Goal: Navigation & Orientation: Find specific page/section

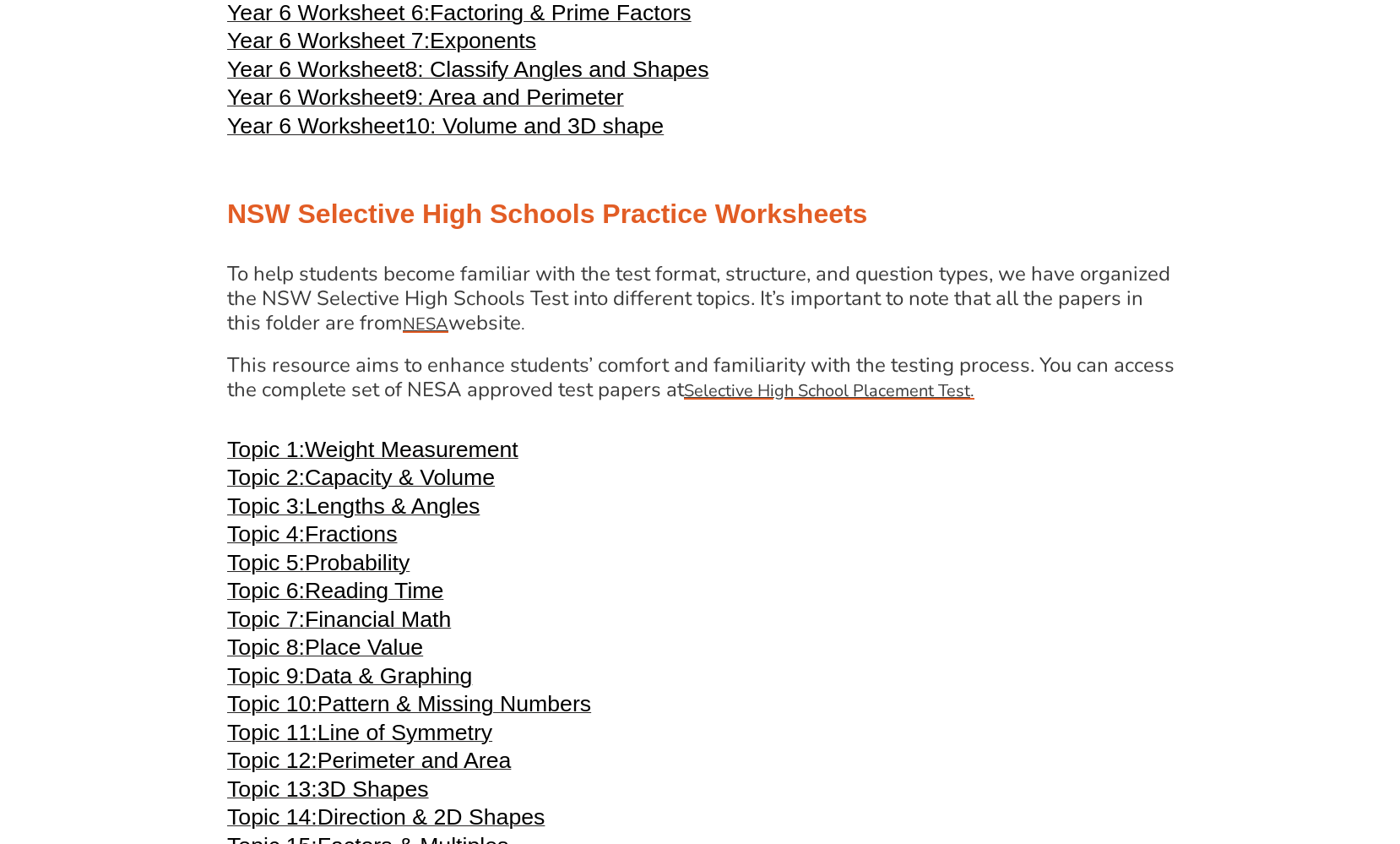
scroll to position [3249, 0]
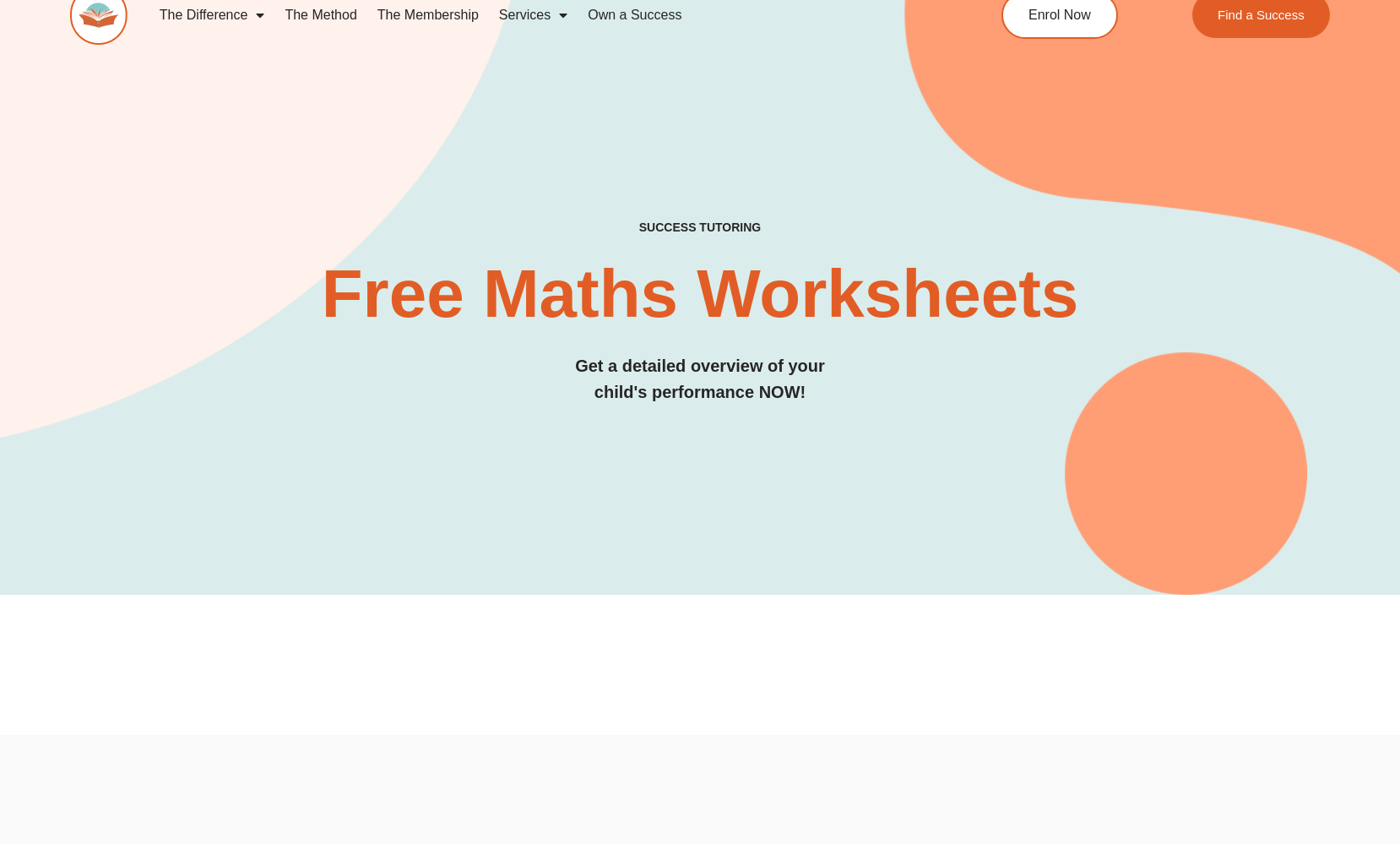
scroll to position [22, 0]
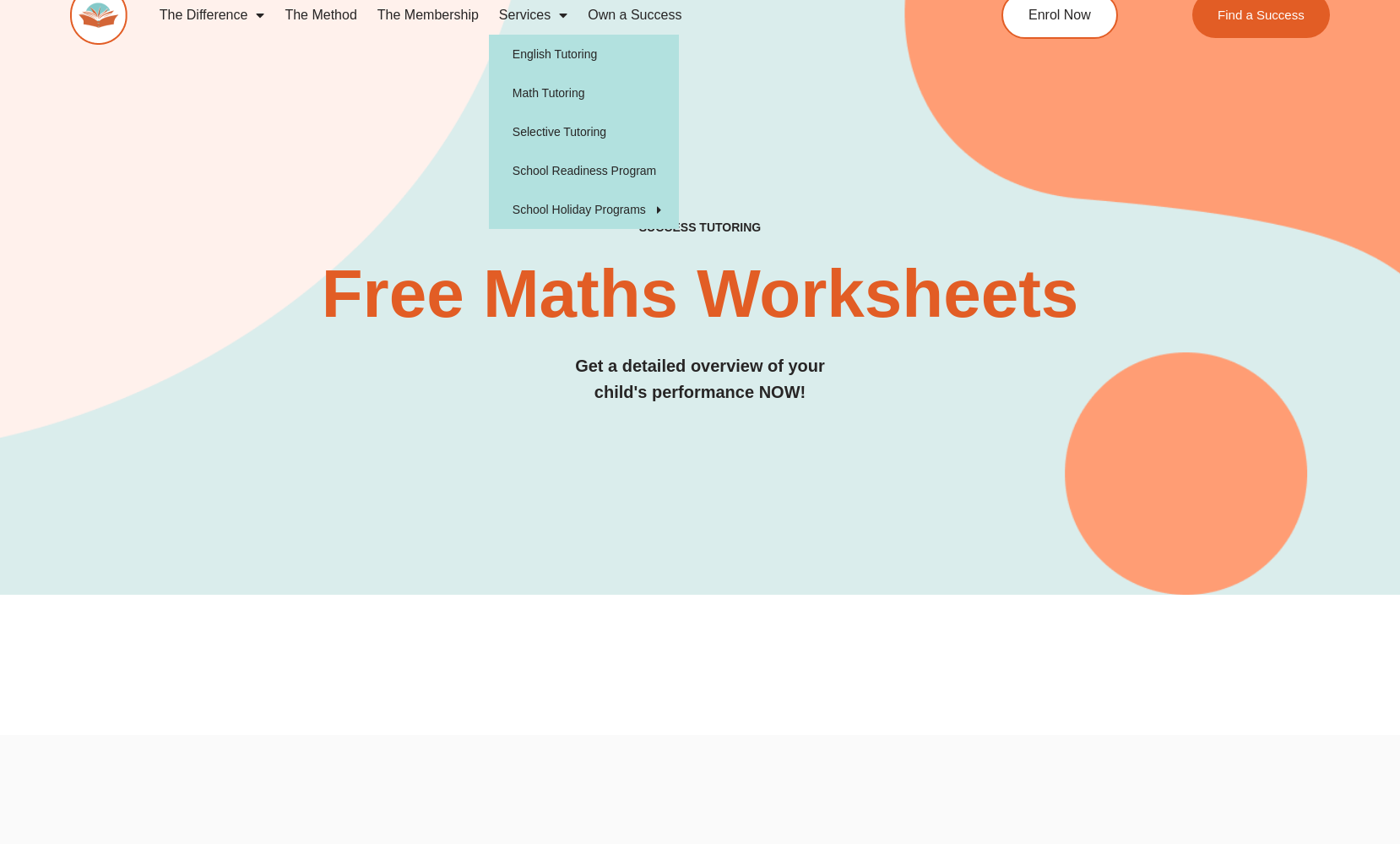
click at [561, 19] on span "Menu" at bounding box center [559, 15] width 17 height 30
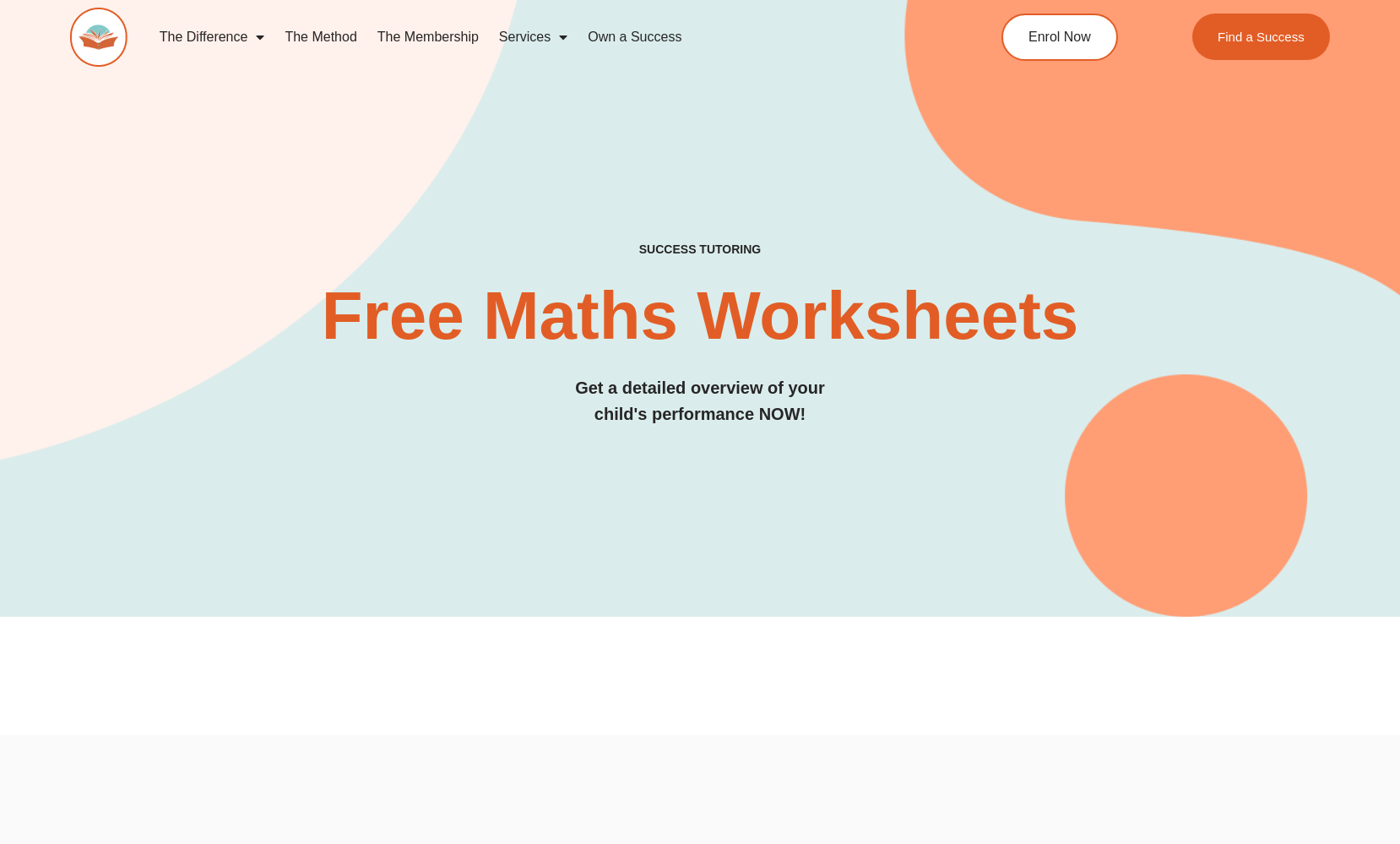
click at [564, 38] on span "Menu" at bounding box center [559, 37] width 17 height 30
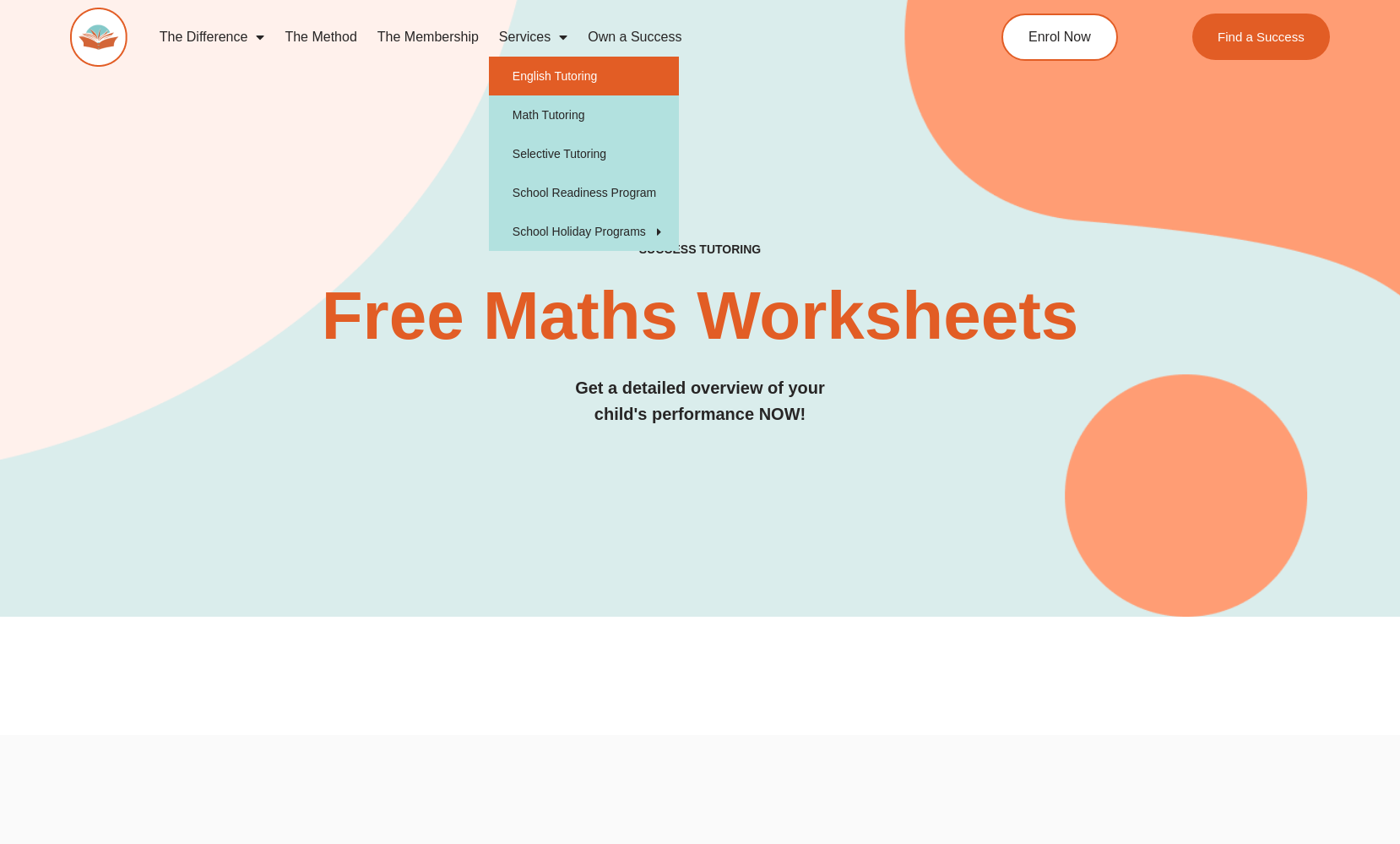
click at [576, 71] on link "English Tutoring" at bounding box center [583, 76] width 190 height 39
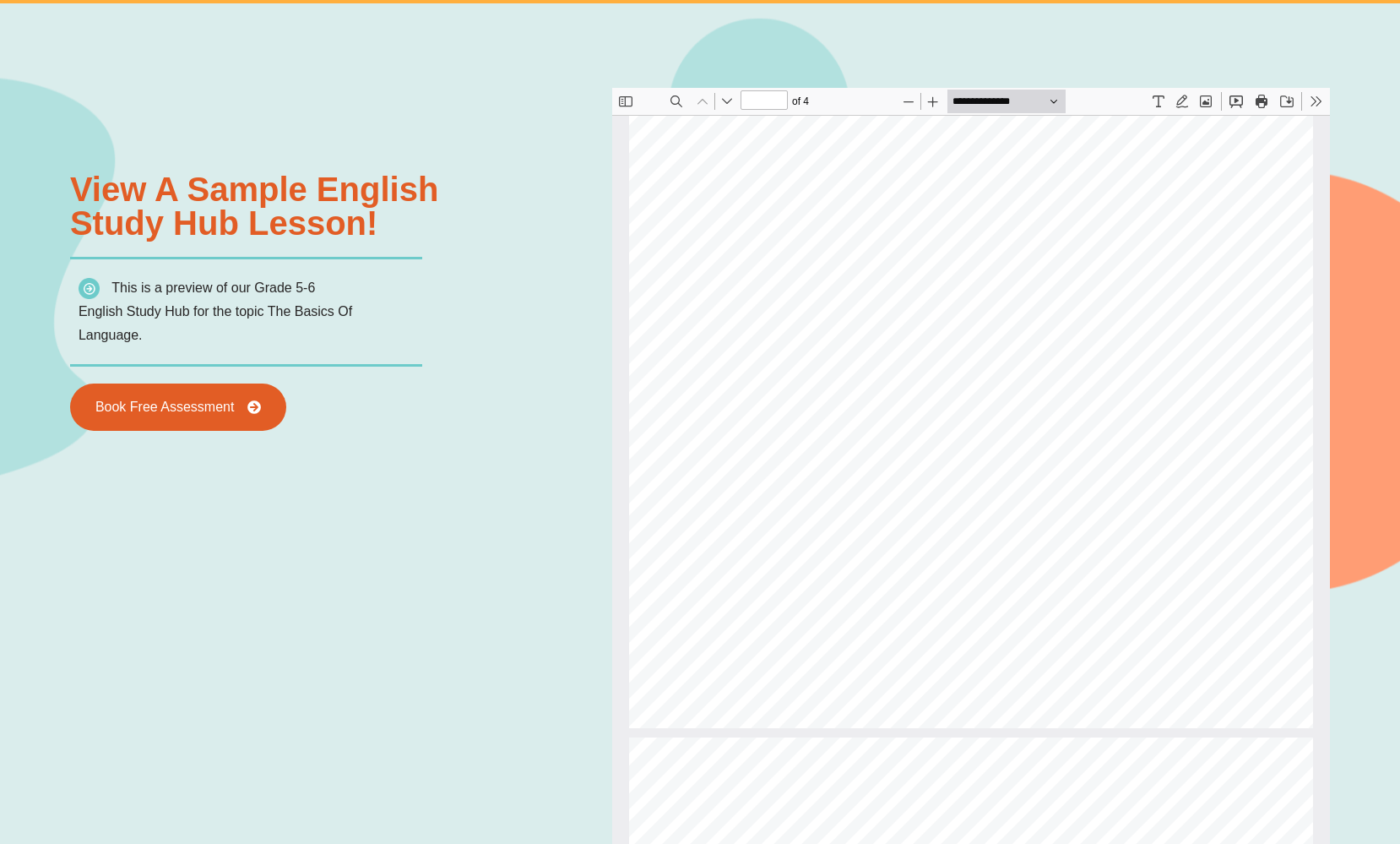
scroll to position [1877, 0]
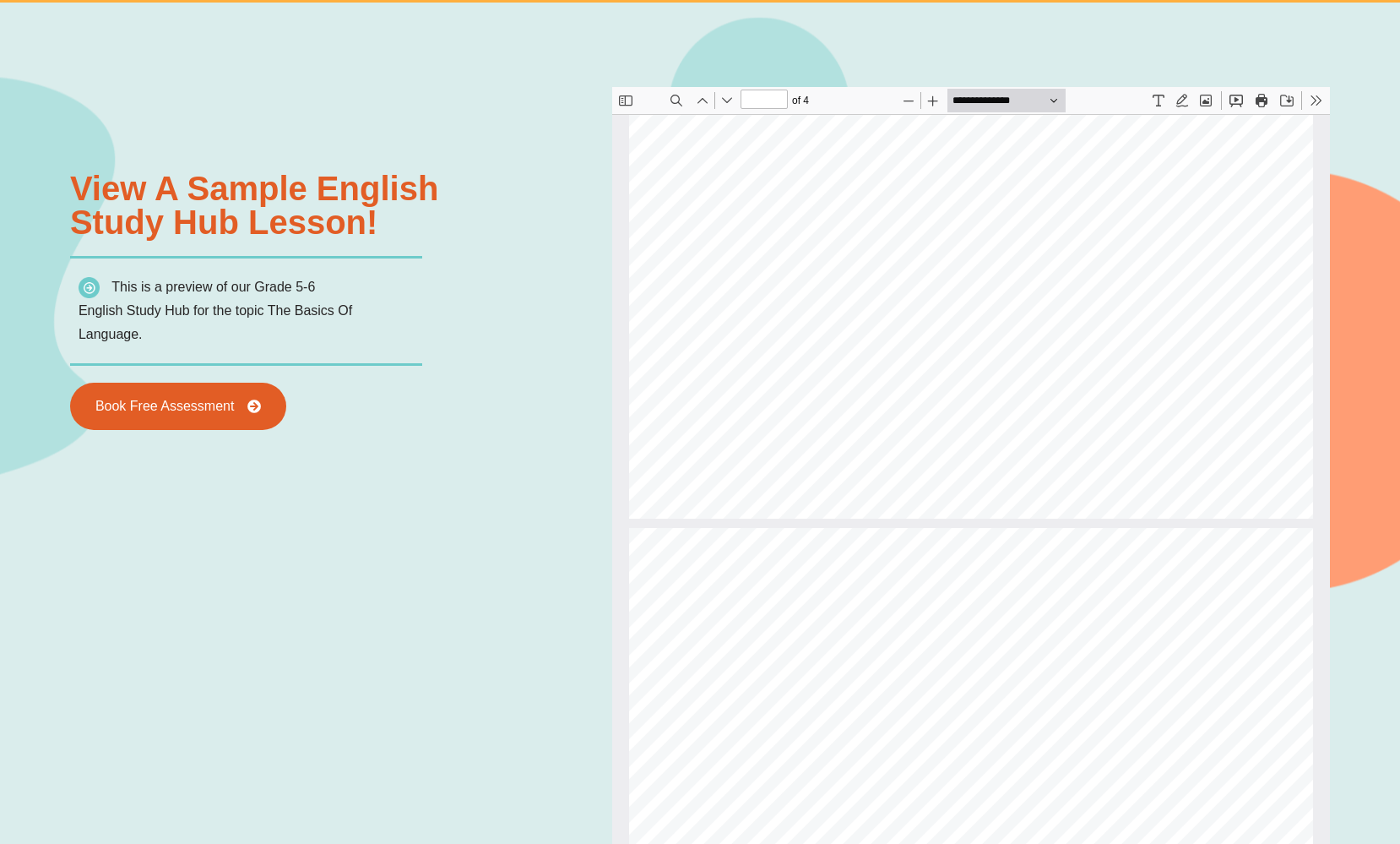
type input "*"
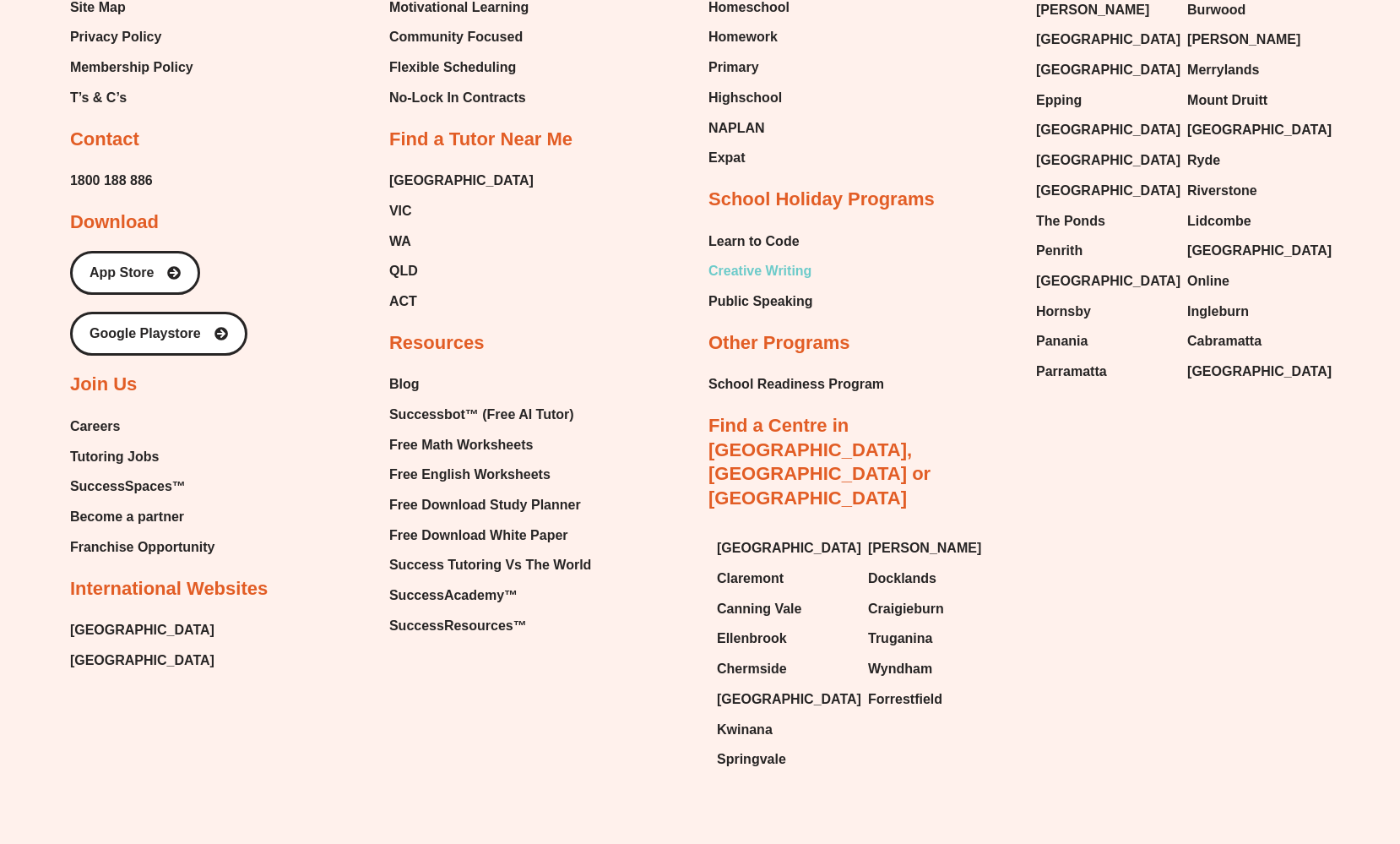
scroll to position [6901, 0]
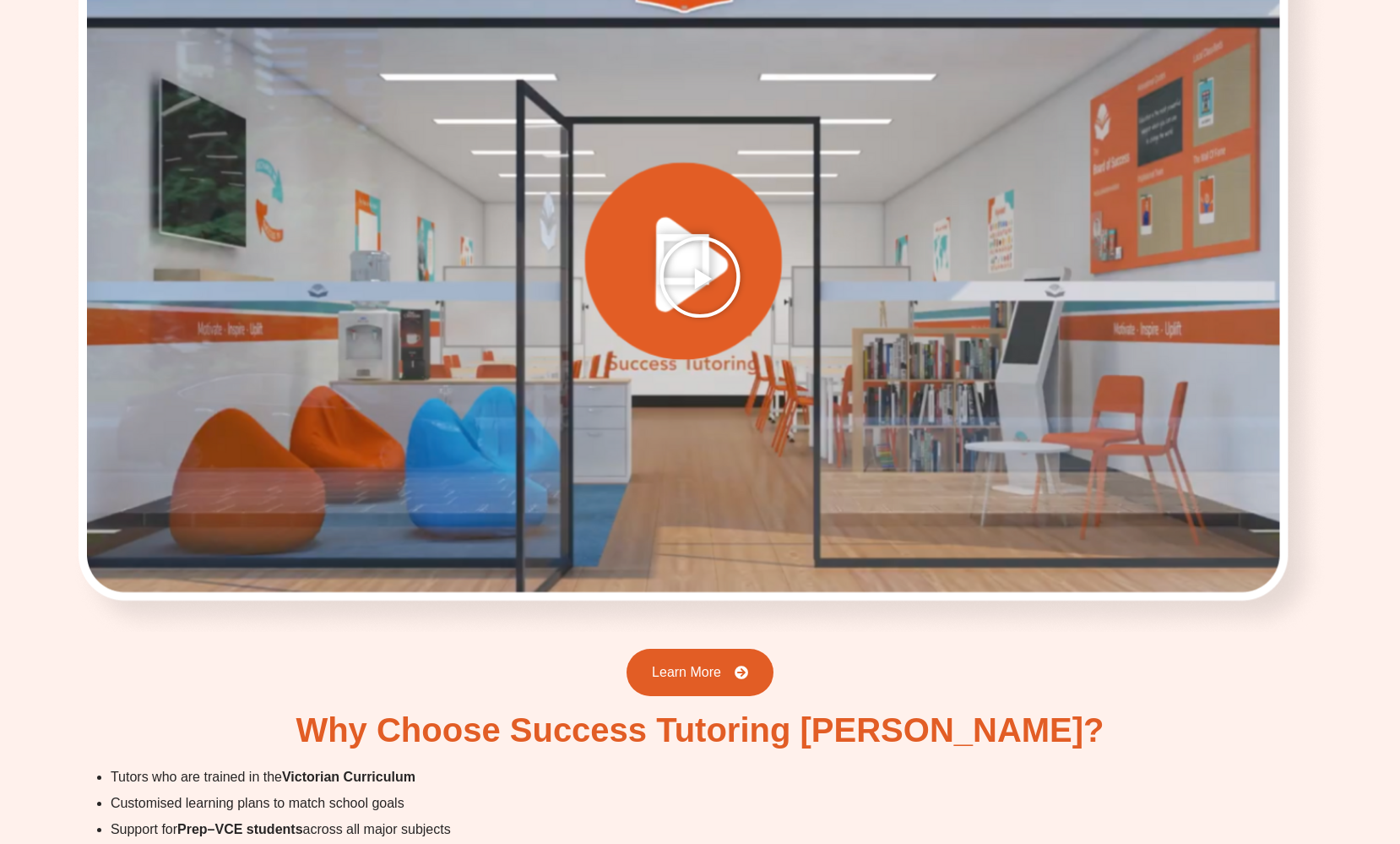
scroll to position [3414, 0]
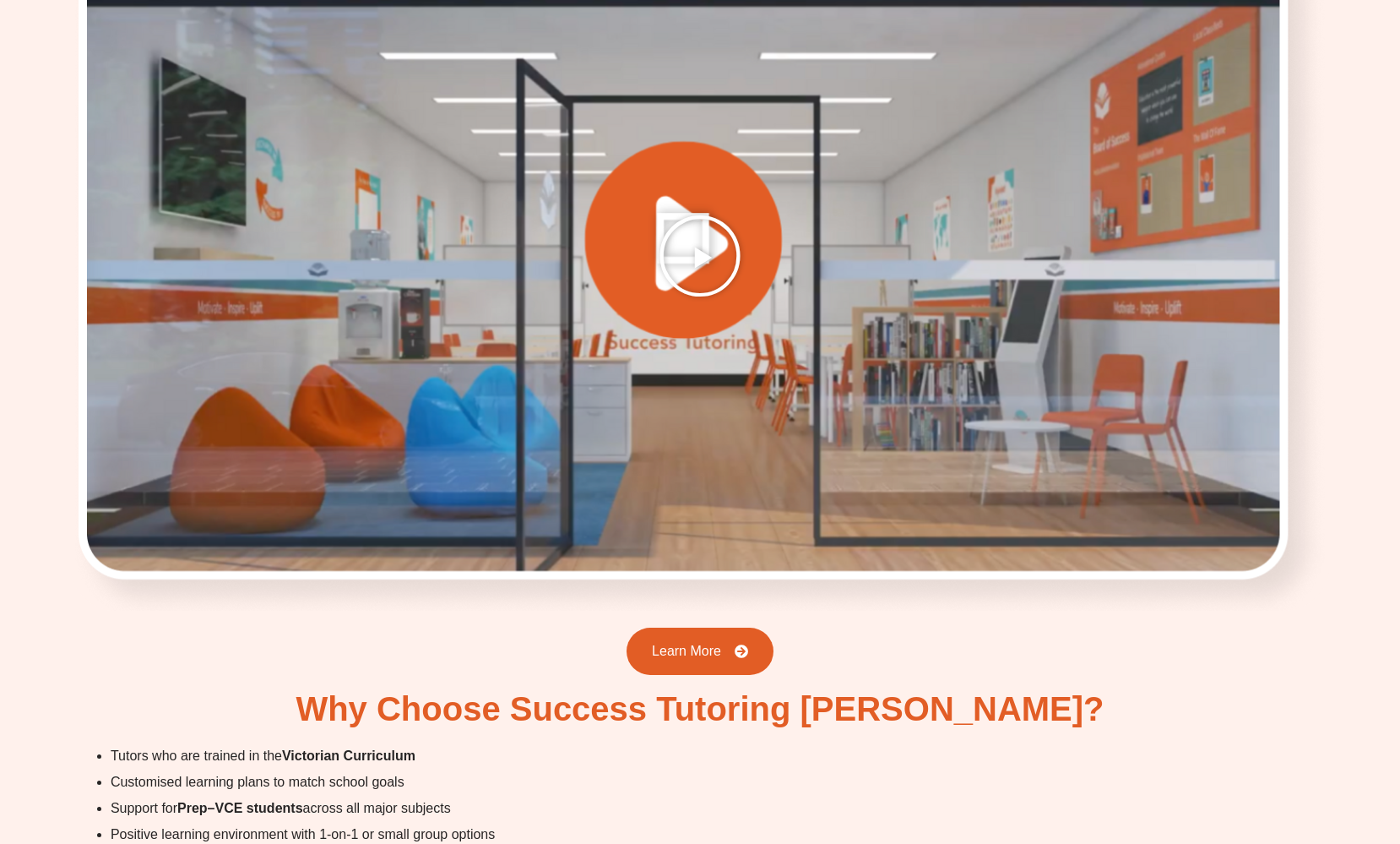
click at [701, 222] on icon "Play Video" at bounding box center [700, 256] width 85 height 85
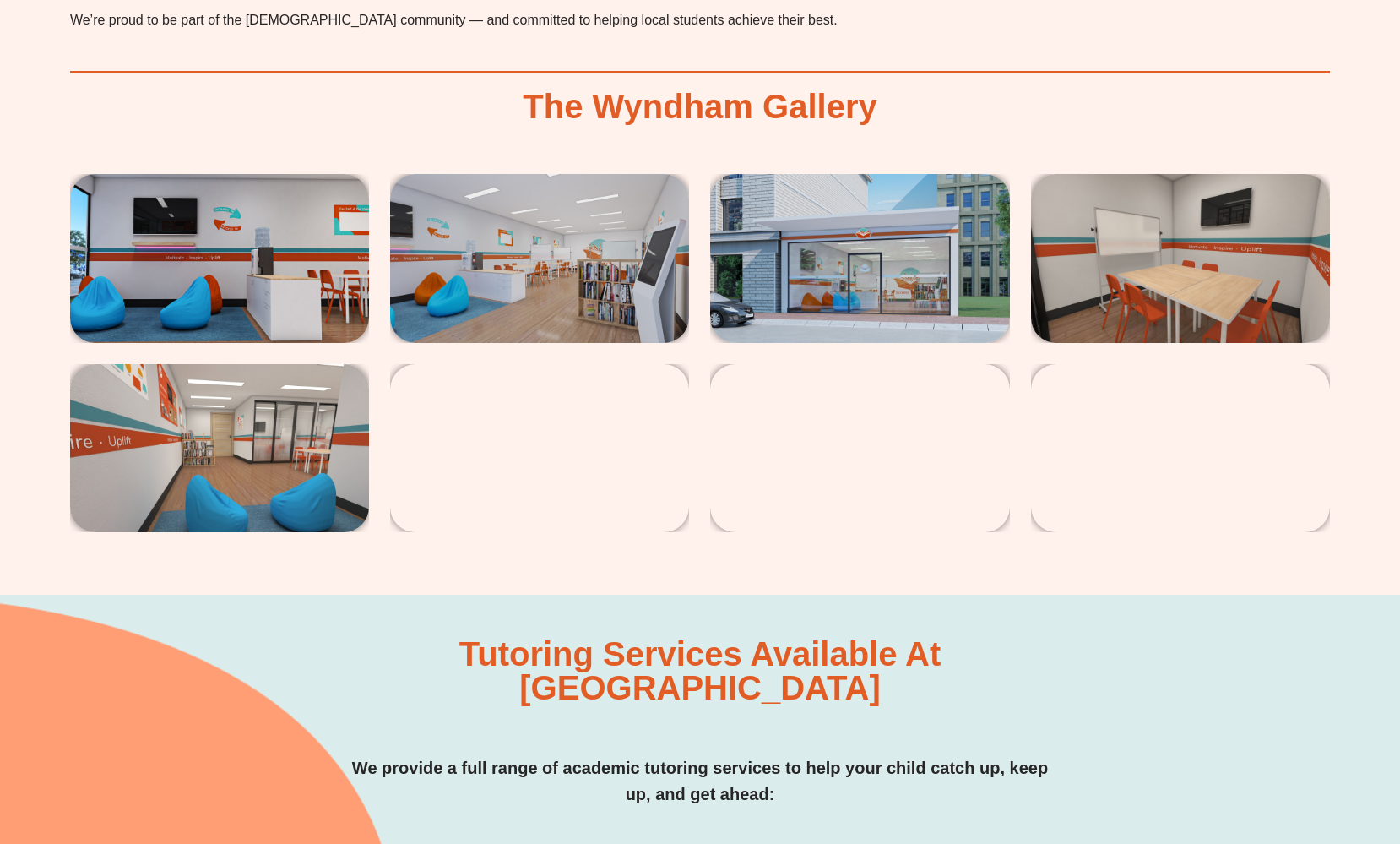
scroll to position [4328, 0]
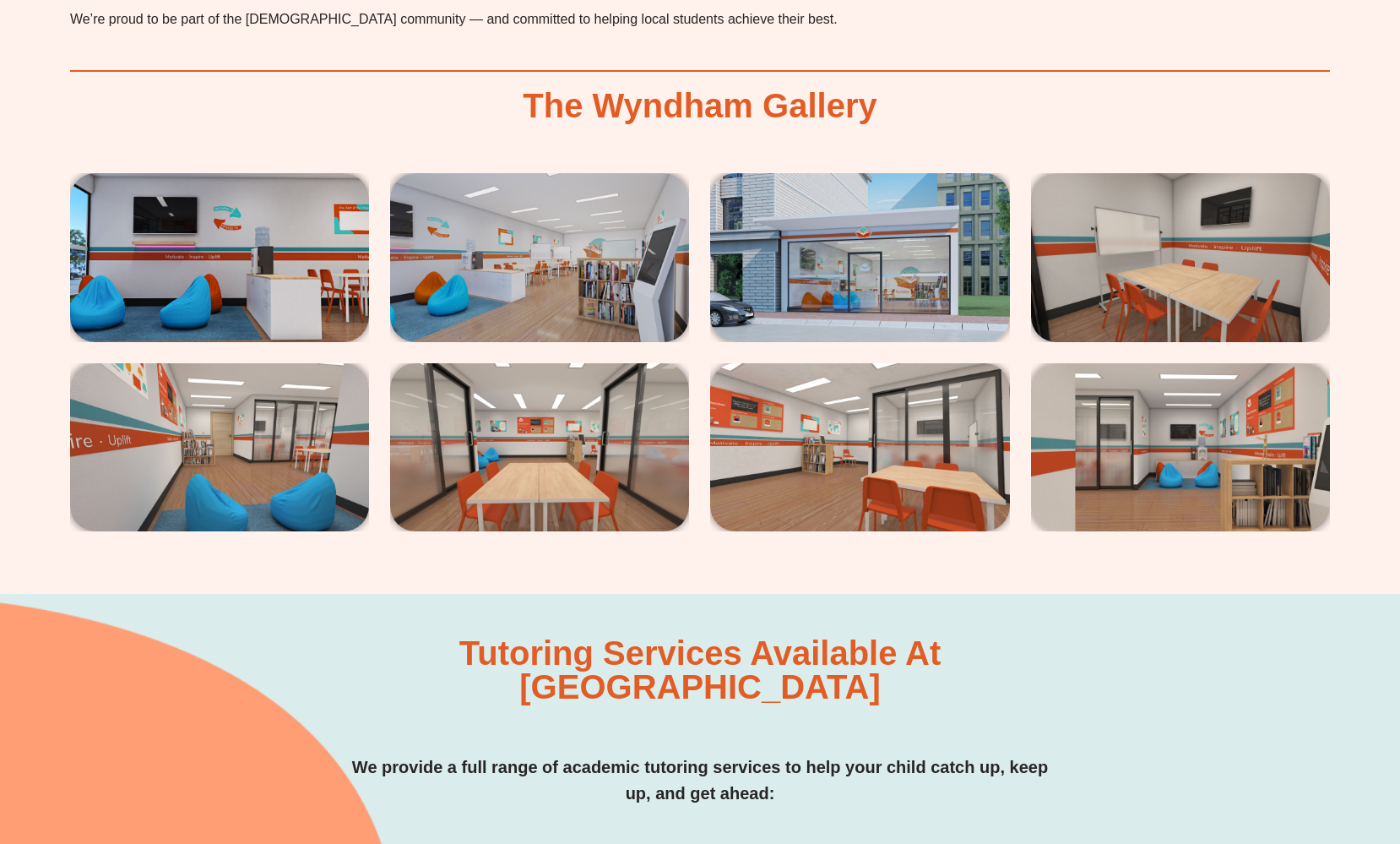
click at [853, 220] on img at bounding box center [859, 257] width 299 height 168
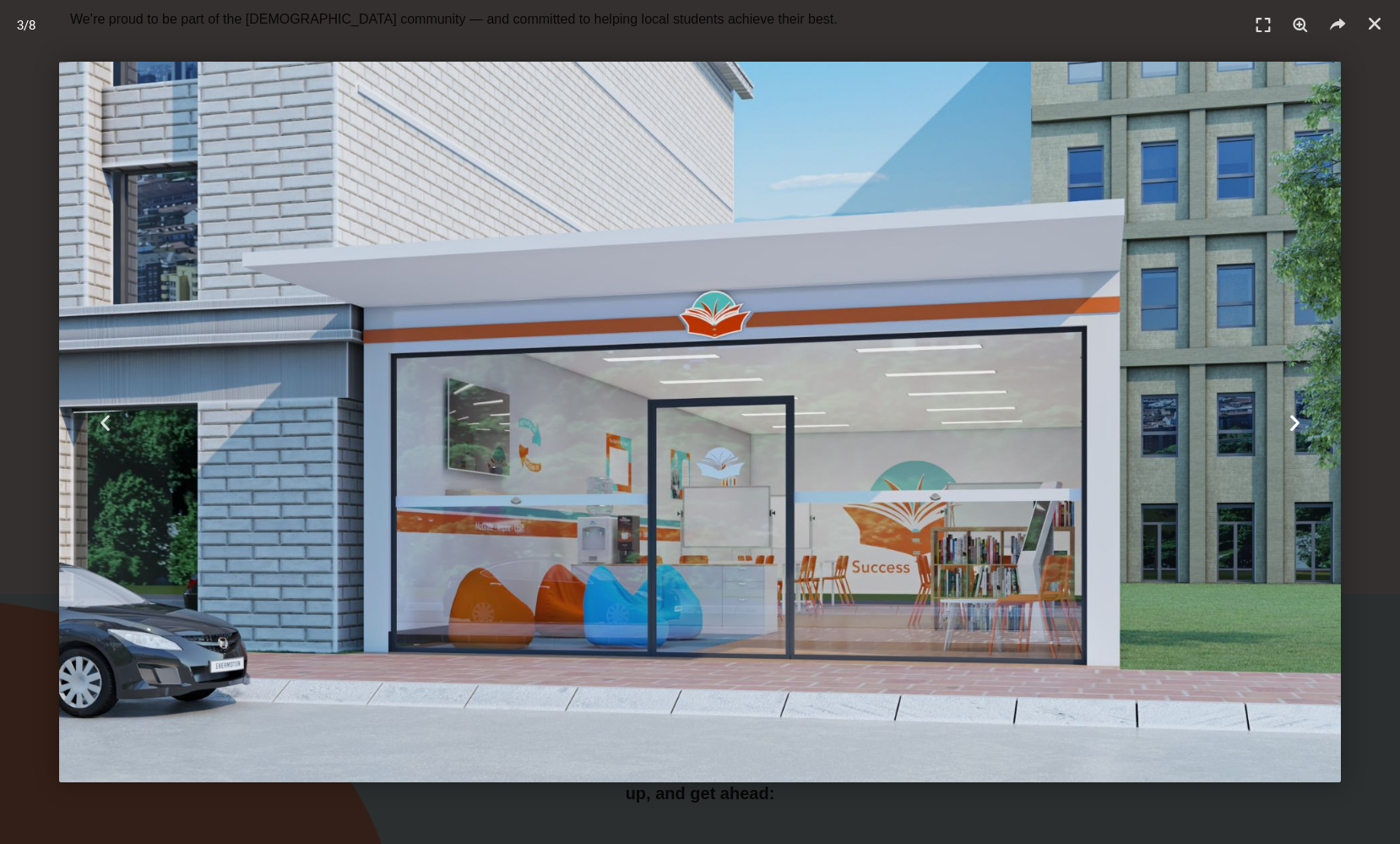
click at [1291, 420] on icon "Next slide" at bounding box center [1295, 422] width 21 height 21
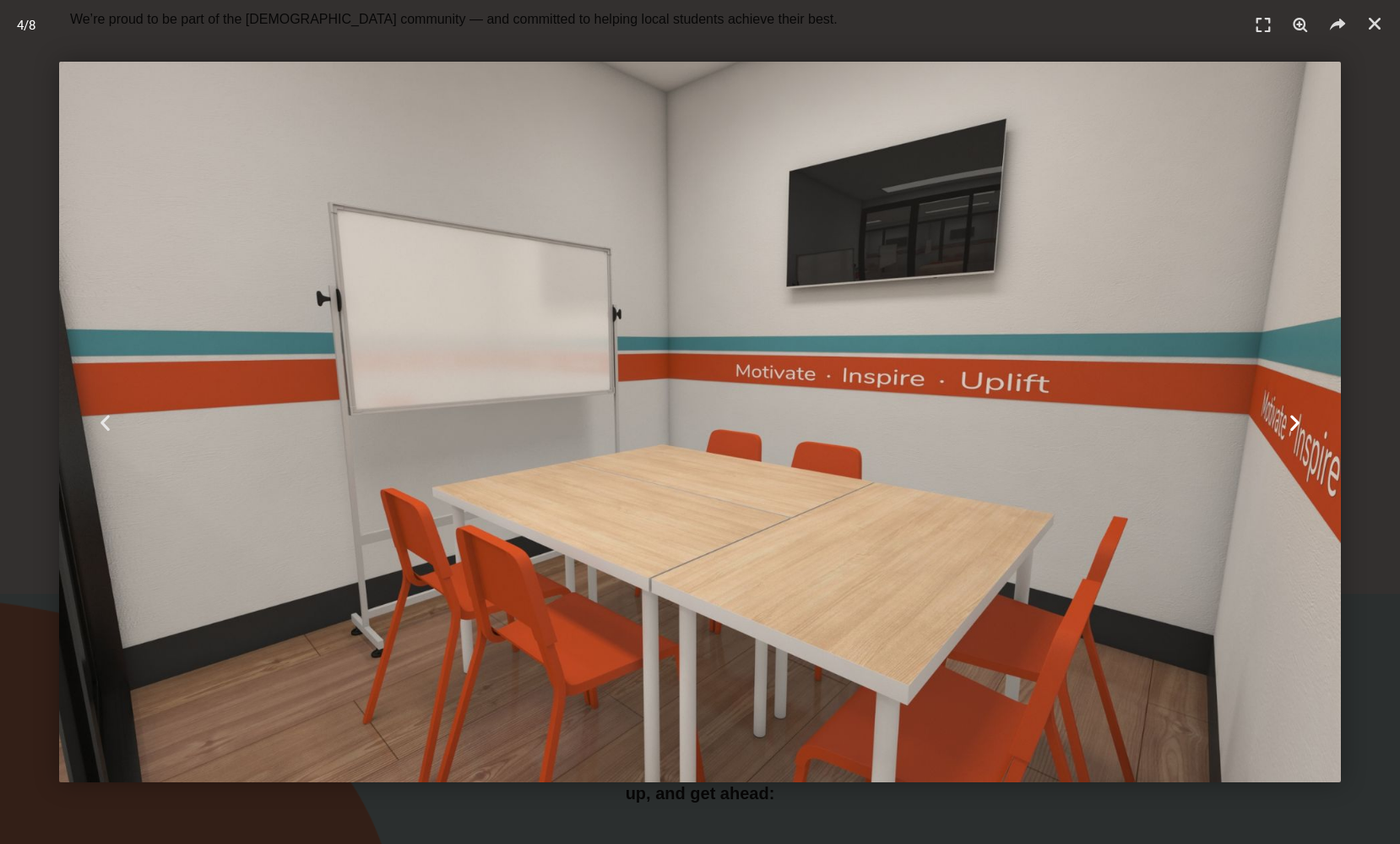
click at [1291, 420] on icon "Next slide" at bounding box center [1295, 422] width 21 height 21
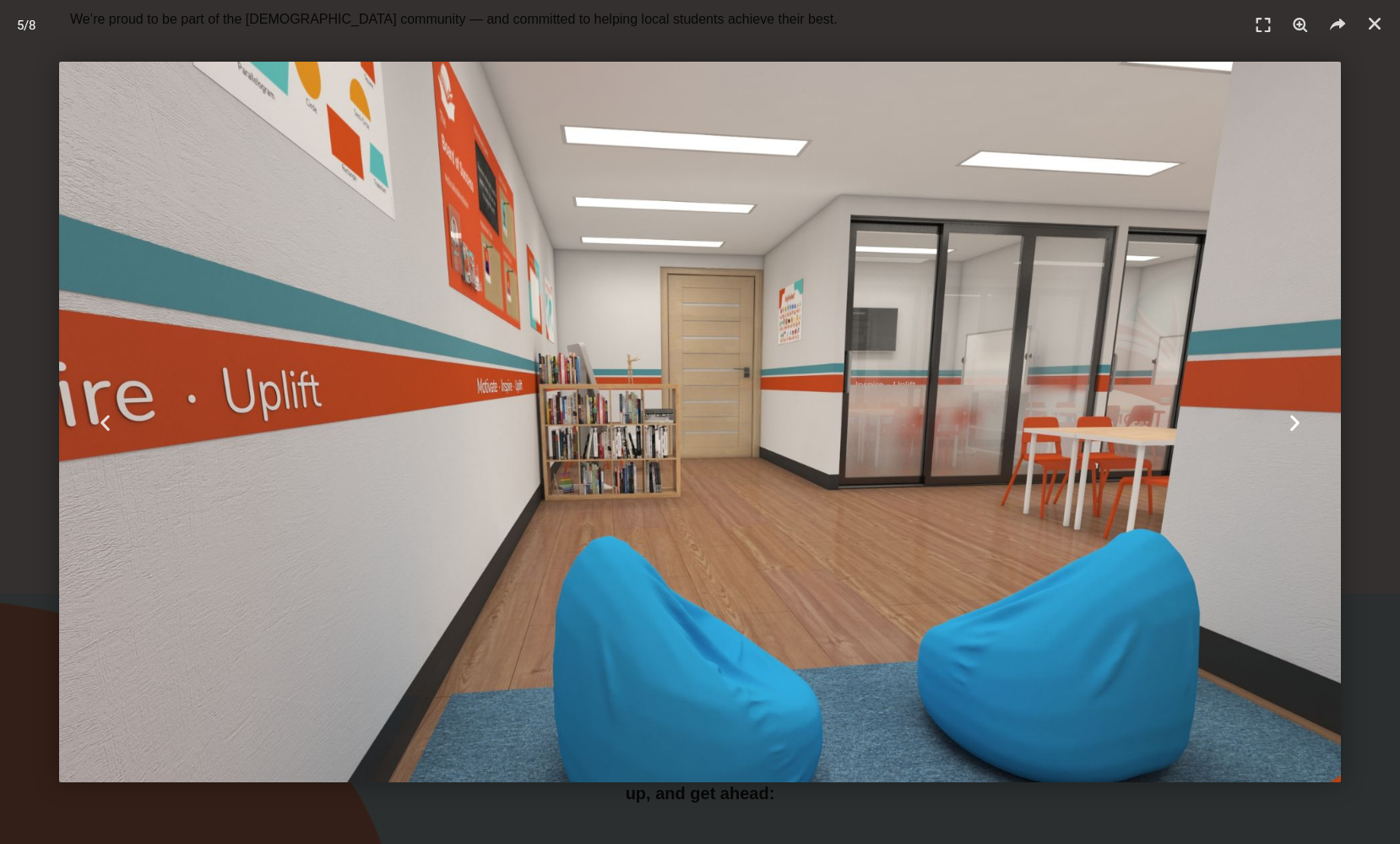
click at [1291, 420] on icon "Next slide" at bounding box center [1295, 422] width 21 height 21
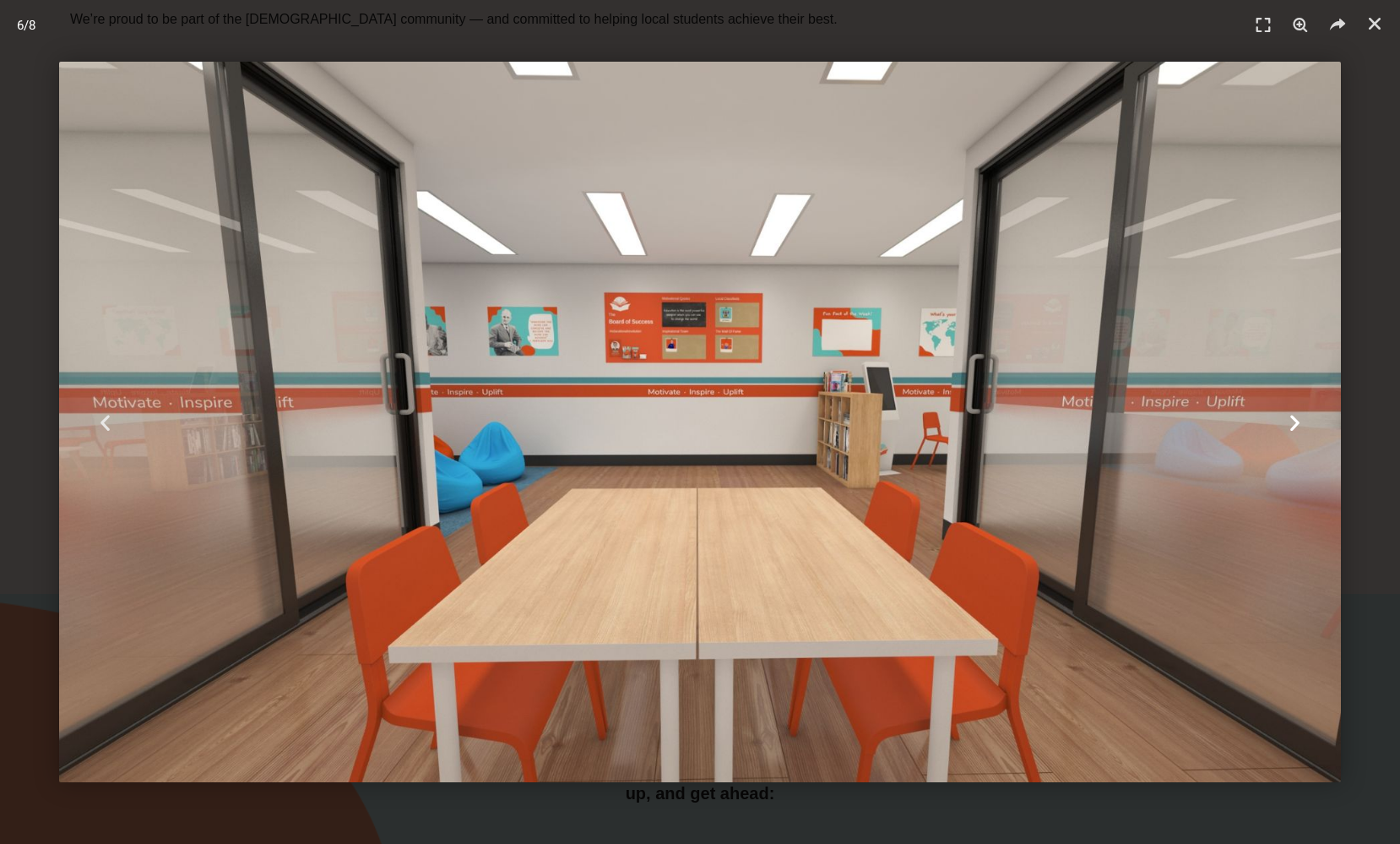
click at [1291, 420] on icon "Next slide" at bounding box center [1295, 422] width 21 height 21
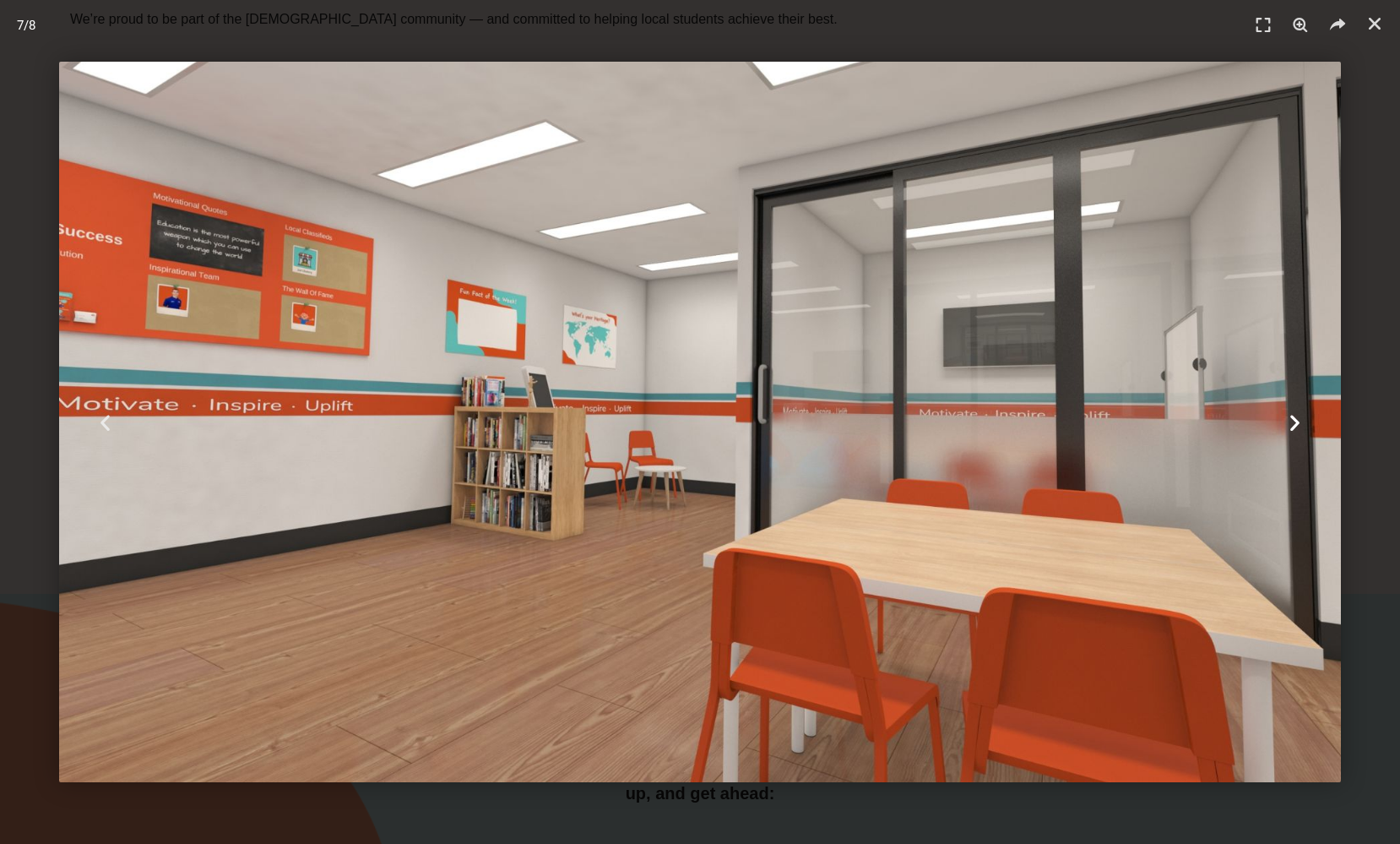
click at [1291, 420] on icon "Next slide" at bounding box center [1295, 422] width 21 height 21
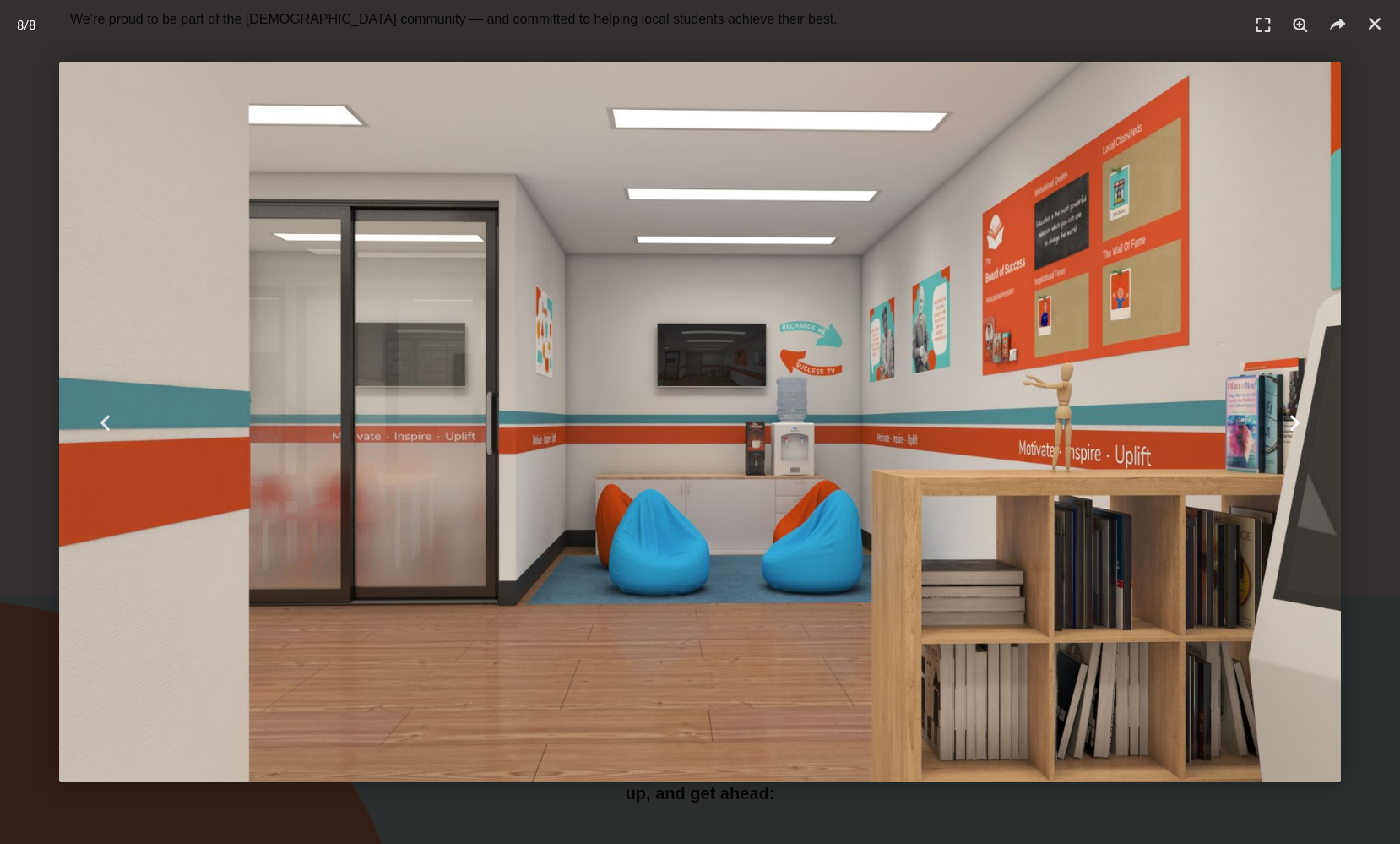
click at [1291, 420] on icon "Next slide" at bounding box center [1295, 422] width 21 height 21
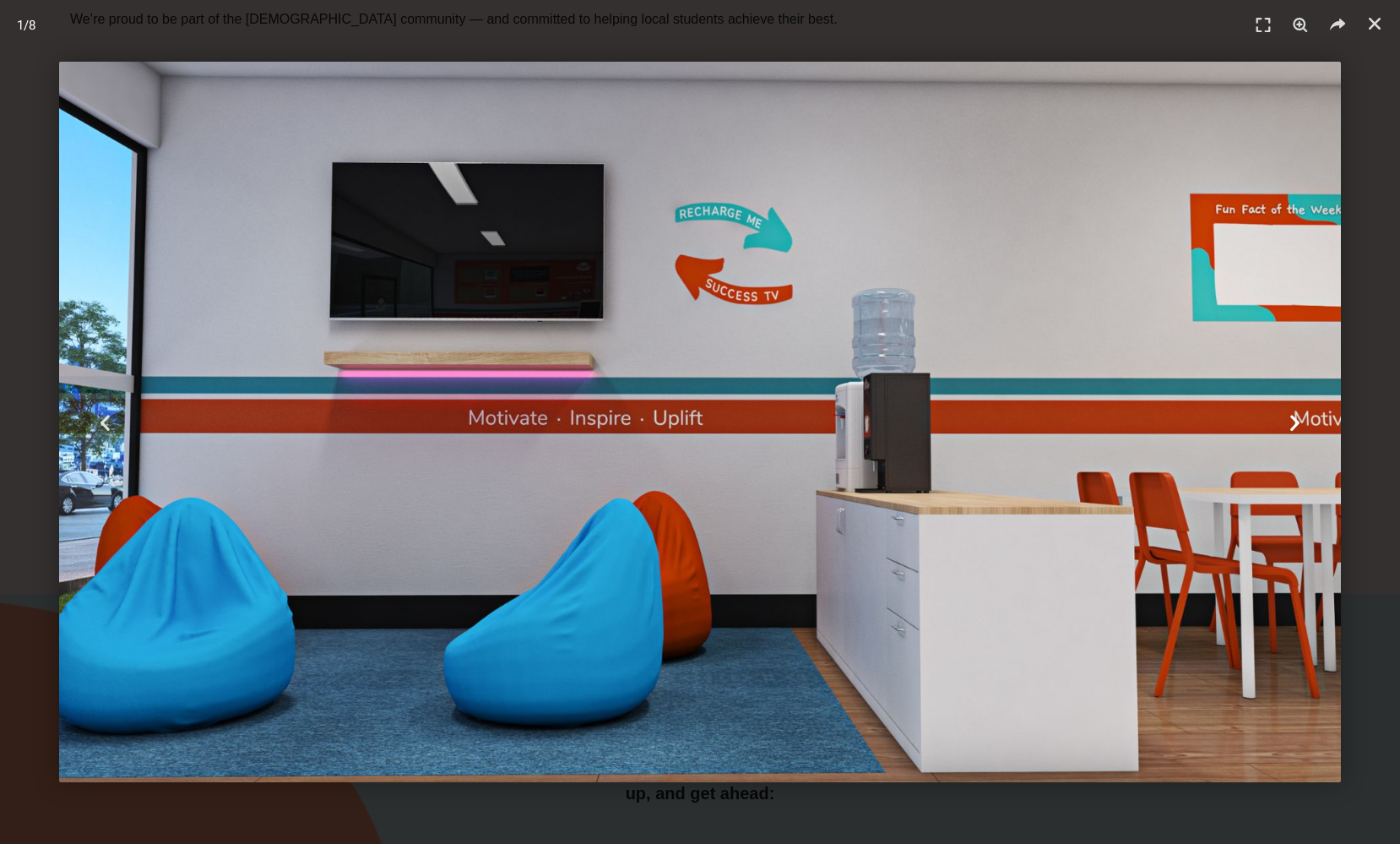
click at [1291, 420] on icon "Next slide" at bounding box center [1295, 422] width 21 height 21
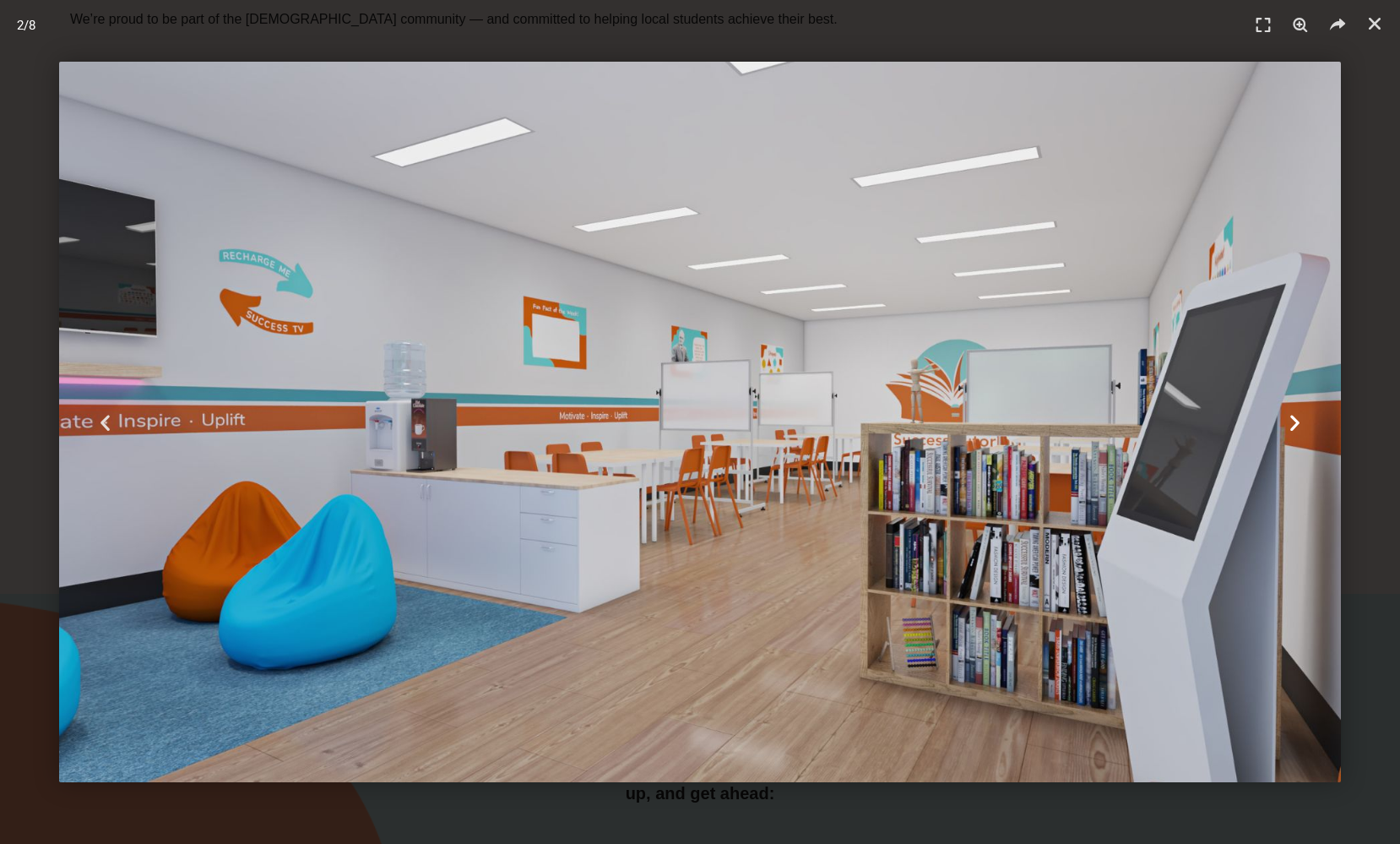
click at [1291, 420] on icon "Next slide" at bounding box center [1295, 422] width 21 height 21
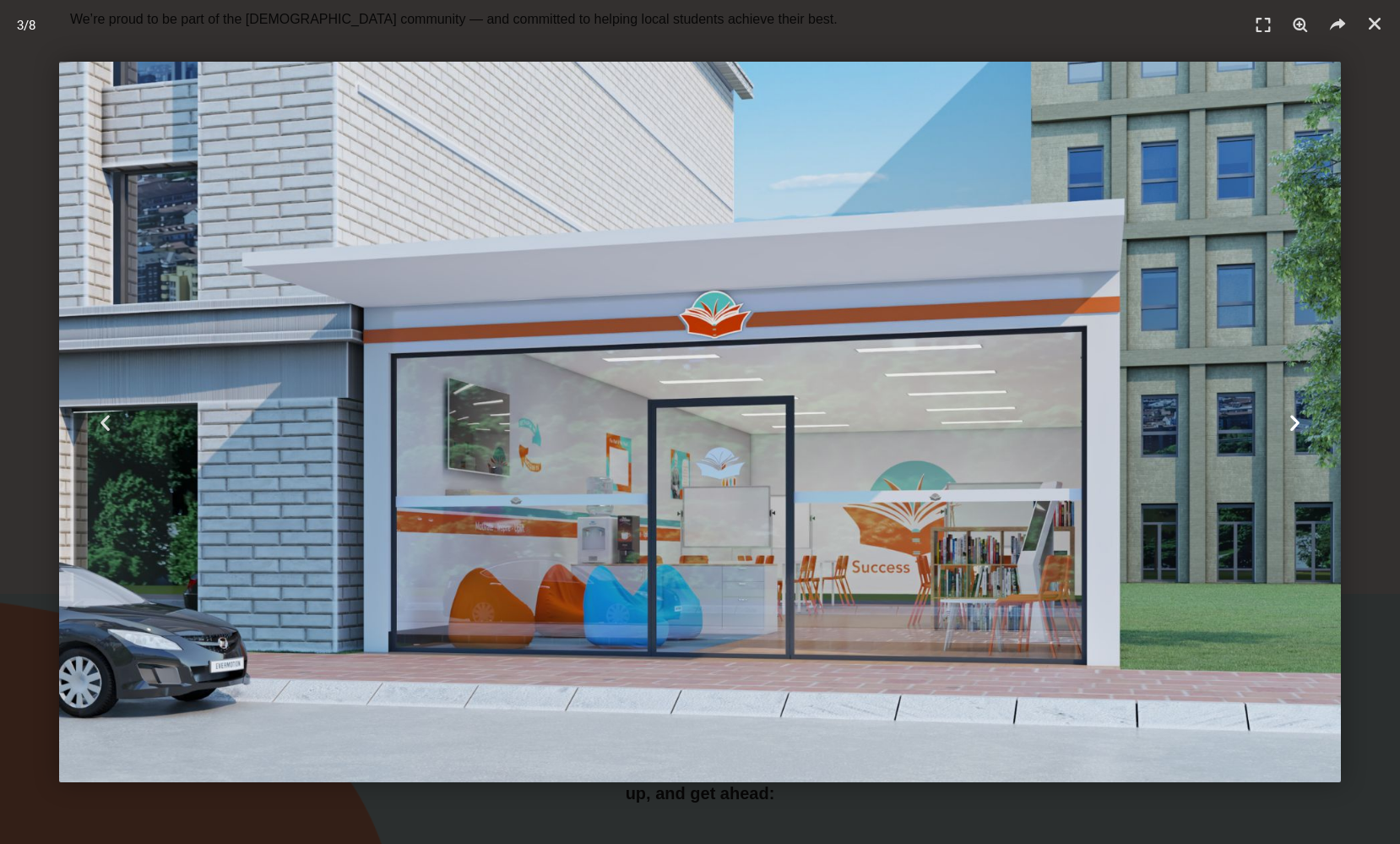
click at [1291, 420] on icon "Next slide" at bounding box center [1295, 422] width 21 height 21
